Goal: Task Accomplishment & Management: Manage account settings

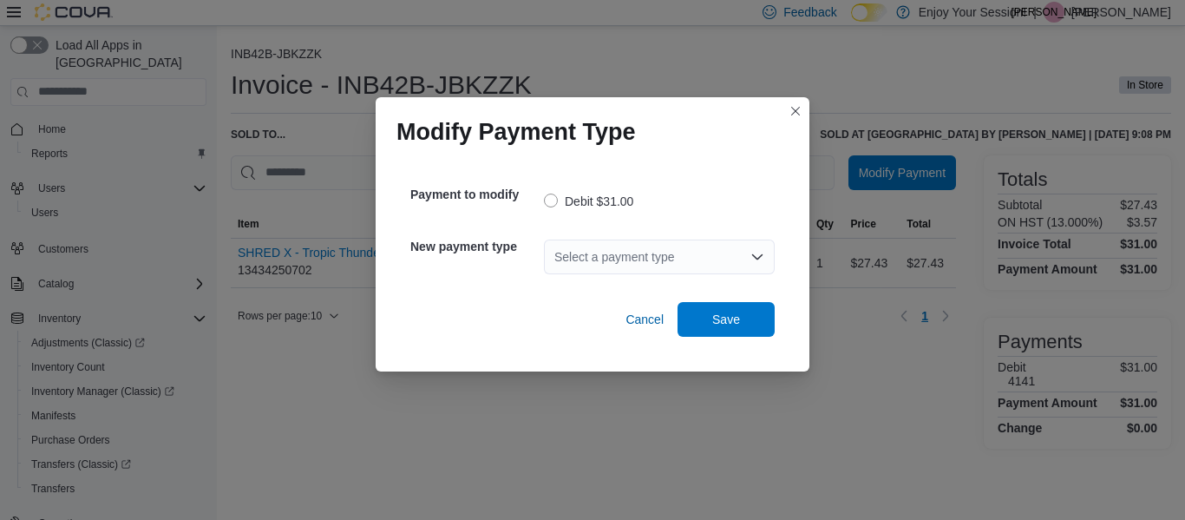
click at [753, 253] on icon "Open list of options" at bounding box center [757, 255] width 10 height 5
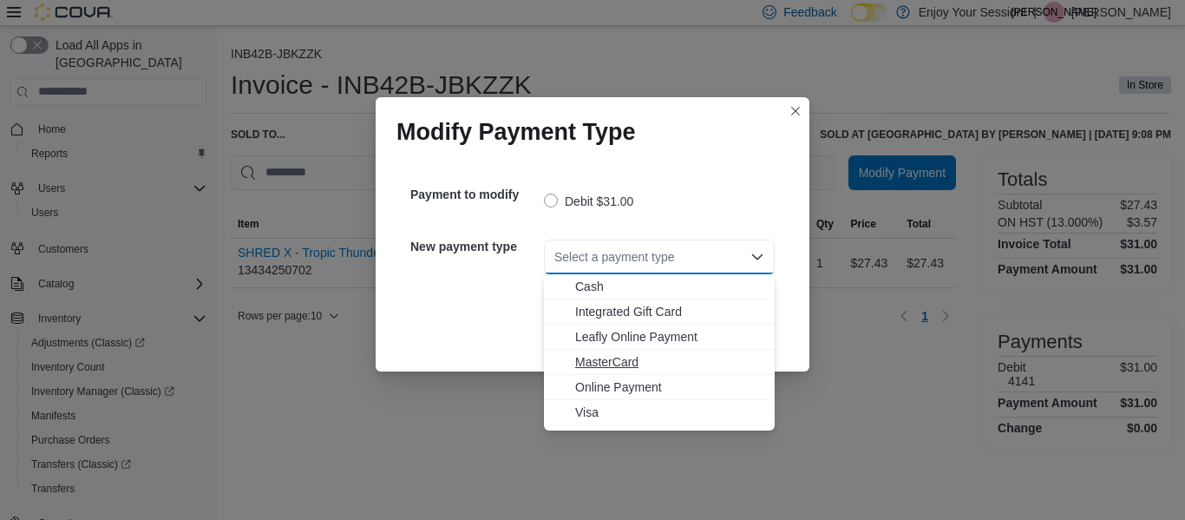
click at [622, 368] on span "MasterCard" at bounding box center [669, 361] width 189 height 17
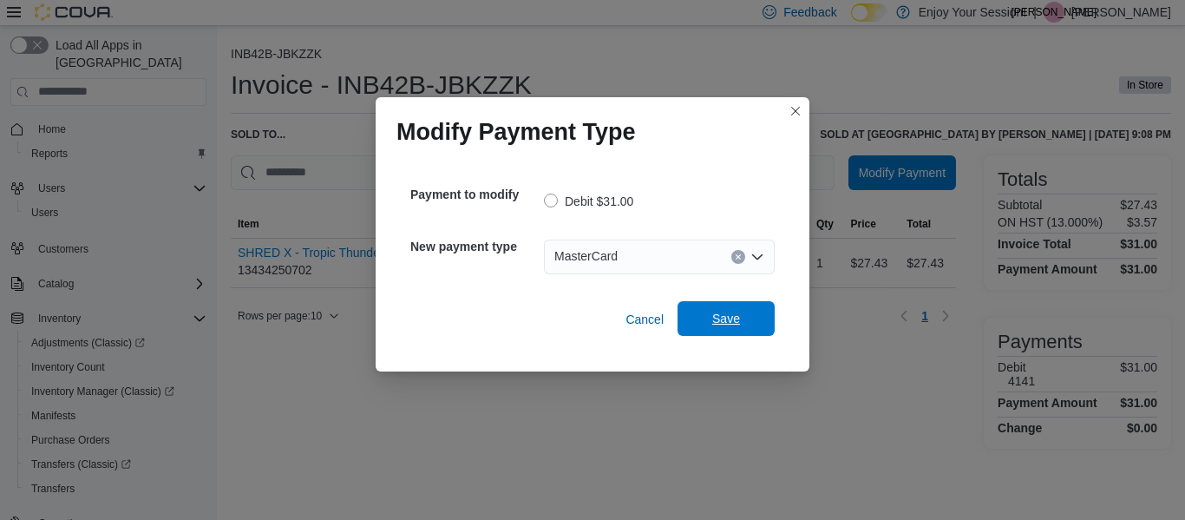
click at [735, 325] on span "Save" at bounding box center [726, 318] width 28 height 17
